Goal: Find specific page/section: Find specific page/section

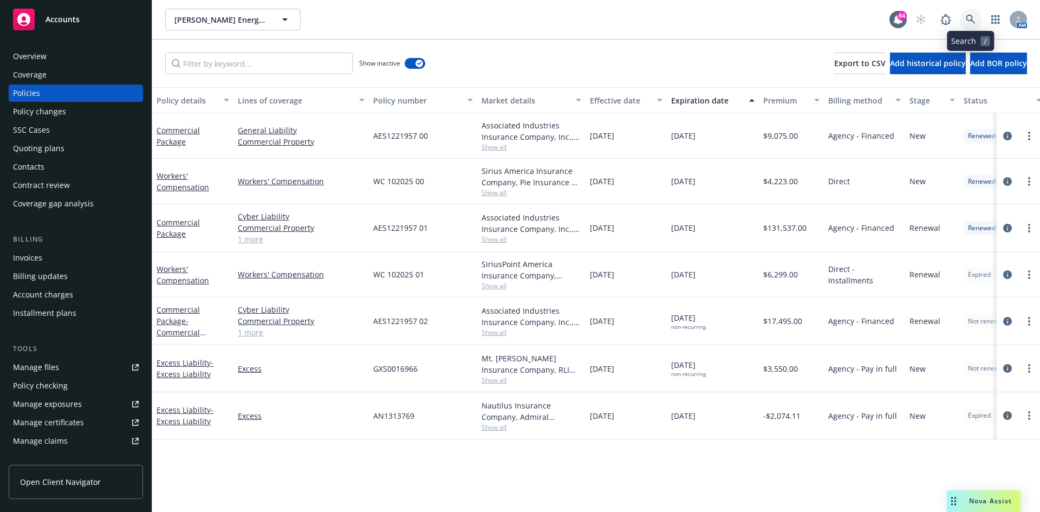
click at [967, 17] on icon at bounding box center [970, 20] width 10 height 10
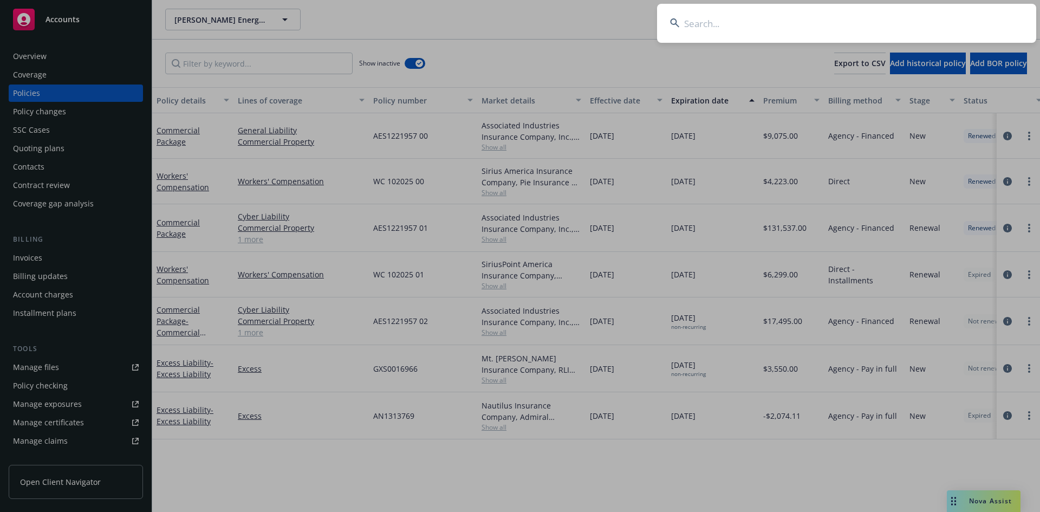
click at [958, 24] on input at bounding box center [846, 23] width 379 height 39
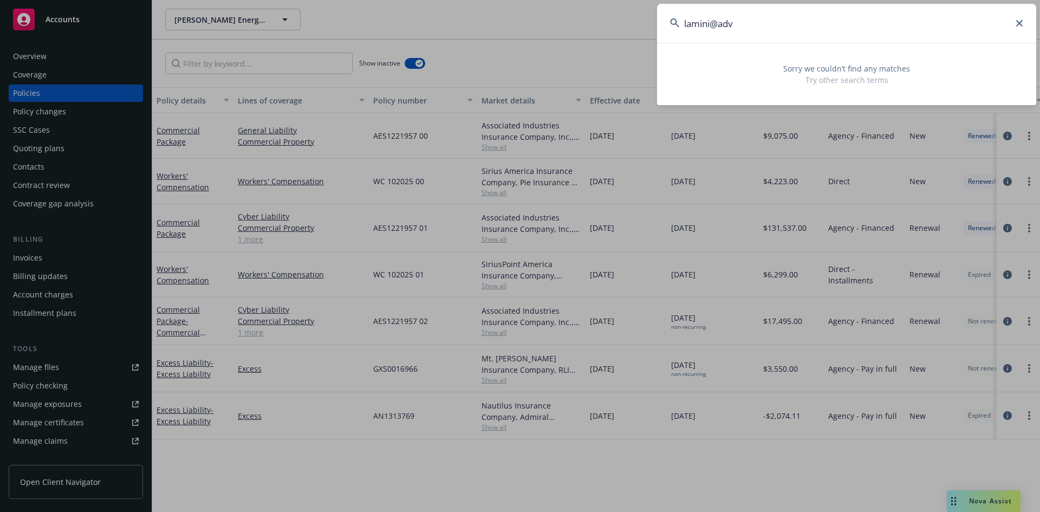
type input "lamini@adv"
drag, startPoint x: 1020, startPoint y: 22, endPoint x: 1000, endPoint y: 19, distance: 20.2
click at [1020, 21] on icon at bounding box center [1019, 23] width 6 height 6
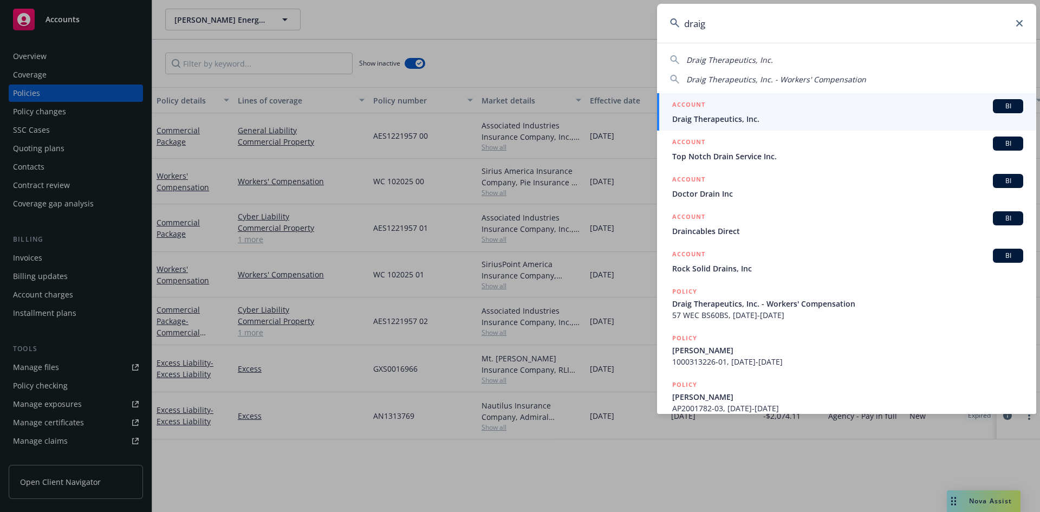
type input "draig"
click at [689, 106] on h5 "ACCOUNT" at bounding box center [688, 105] width 33 height 13
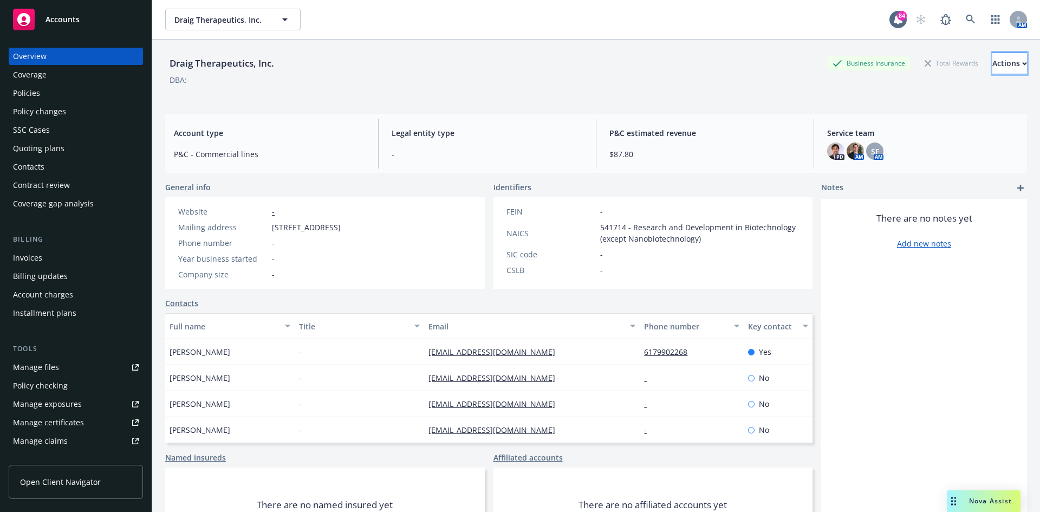
click at [1004, 67] on button "Actions" at bounding box center [1009, 64] width 35 height 22
click at [1004, 450] on div "There are no notes yet Add new notes" at bounding box center [924, 383] width 206 height 368
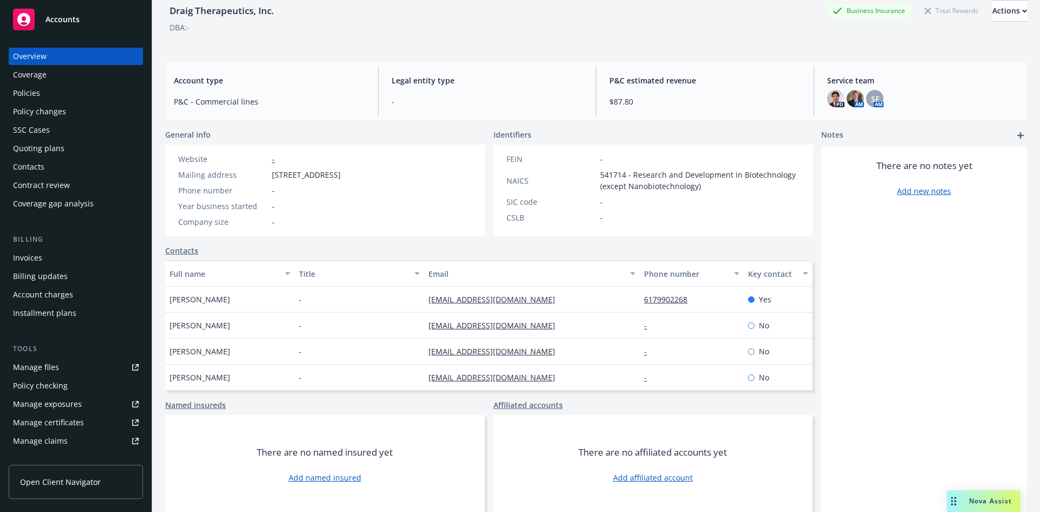
scroll to position [55, 0]
click at [40, 167] on div "Contacts" at bounding box center [28, 166] width 31 height 17
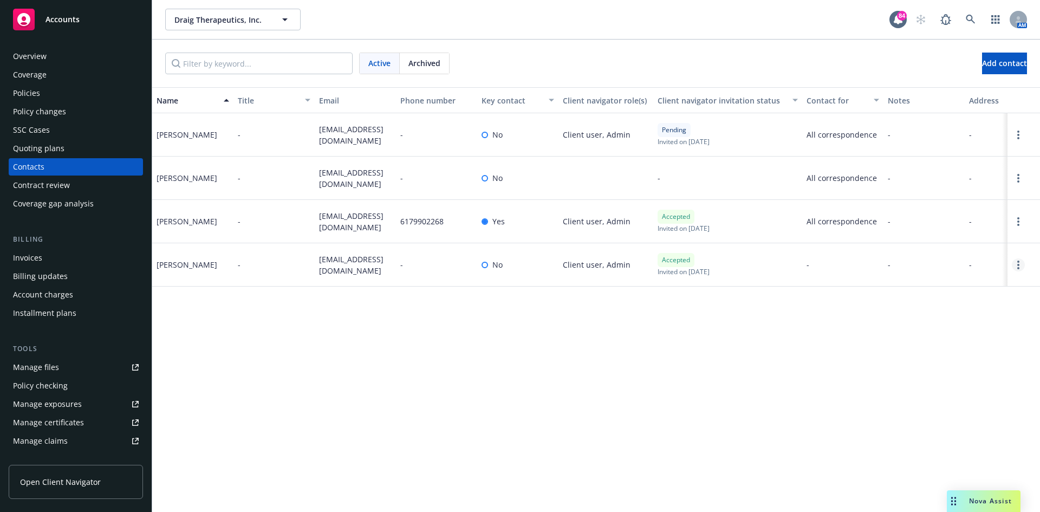
click at [1016, 268] on link "Open options" at bounding box center [1017, 264] width 13 height 13
click at [885, 361] on div "Name Title Email Phone number Key contact Client navigator role(s) Client navig…" at bounding box center [595, 299] width 887 height 424
click at [1021, 269] on link "Open options" at bounding box center [1017, 264] width 13 height 13
click at [905, 348] on div "Name Title Email Phone number Key contact Client navigator role(s) Client navig…" at bounding box center [595, 299] width 887 height 424
click at [64, 186] on div "Contract review" at bounding box center [41, 185] width 57 height 17
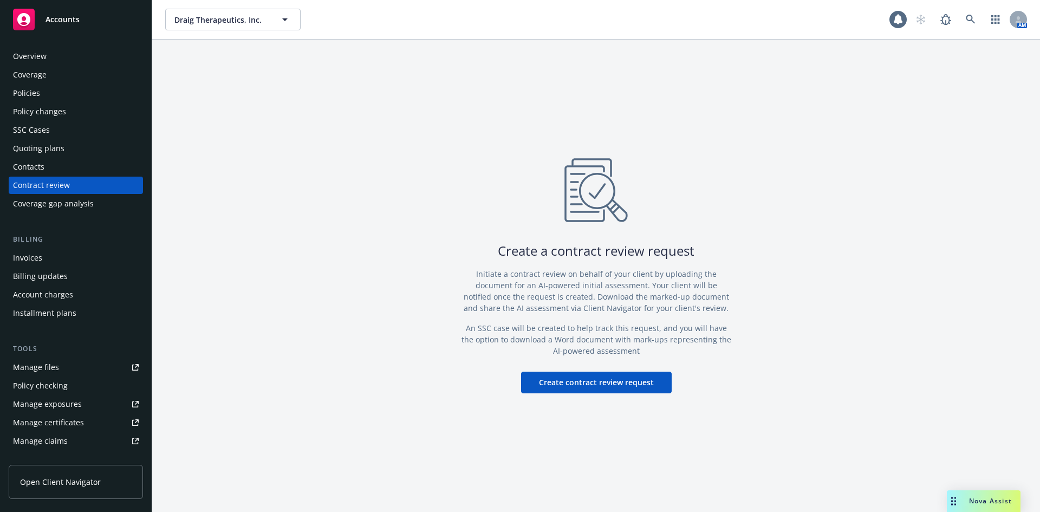
click at [42, 56] on div "Overview" at bounding box center [30, 56] width 34 height 17
